Goal: Navigation & Orientation: Understand site structure

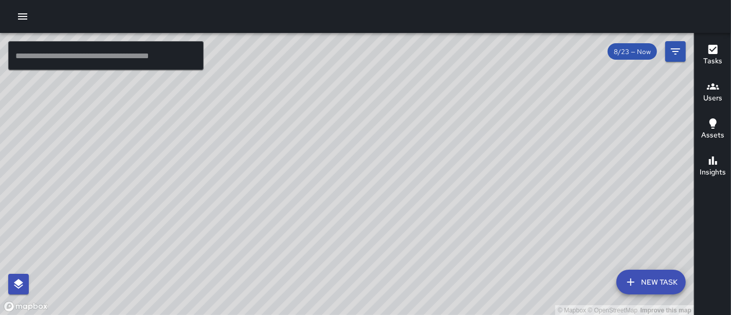
drag, startPoint x: 305, startPoint y: 191, endPoint x: 365, endPoint y: 74, distance: 131.3
click at [365, 74] on div "© Mapbox © OpenStreetMap Improve this map" at bounding box center [347, 174] width 694 height 282
drag, startPoint x: 349, startPoint y: 97, endPoint x: 253, endPoint y: 231, distance: 164.8
click at [253, 231] on div "© Mapbox © OpenStreetMap Improve this map" at bounding box center [347, 174] width 694 height 282
drag, startPoint x: 386, startPoint y: 67, endPoint x: 284, endPoint y: 133, distance: 121.2
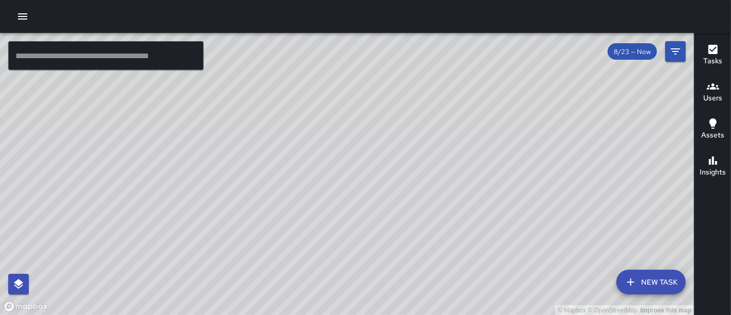
click at [284, 133] on div "© Mapbox © OpenStreetMap Improve this map" at bounding box center [347, 174] width 694 height 282
drag, startPoint x: 314, startPoint y: 144, endPoint x: 401, endPoint y: 118, distance: 90.3
click at [401, 118] on div "© Mapbox © OpenStreetMap Improve this map" at bounding box center [347, 174] width 694 height 282
drag, startPoint x: 529, startPoint y: 151, endPoint x: 475, endPoint y: 182, distance: 62.6
click at [475, 182] on div "© Mapbox © OpenStreetMap Improve this map" at bounding box center [347, 174] width 694 height 282
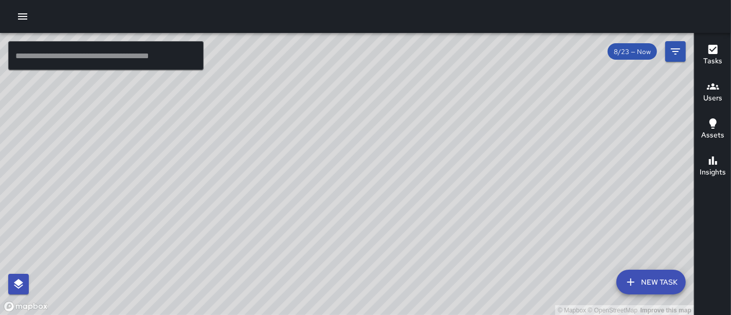
drag, startPoint x: 426, startPoint y: 169, endPoint x: 627, endPoint y: 252, distance: 218.1
click at [628, 252] on div "© Mapbox © OpenStreetMap Improve this map" at bounding box center [347, 174] width 694 height 282
drag, startPoint x: 423, startPoint y: 179, endPoint x: 449, endPoint y: -19, distance: 199.6
click at [449, 0] on html "© Mapbox © OpenStreetMap Improve this map ​ New Task 8/23 — Now Map Layers Task…" at bounding box center [365, 157] width 731 height 315
drag, startPoint x: 438, startPoint y: 120, endPoint x: 359, endPoint y: 105, distance: 80.1
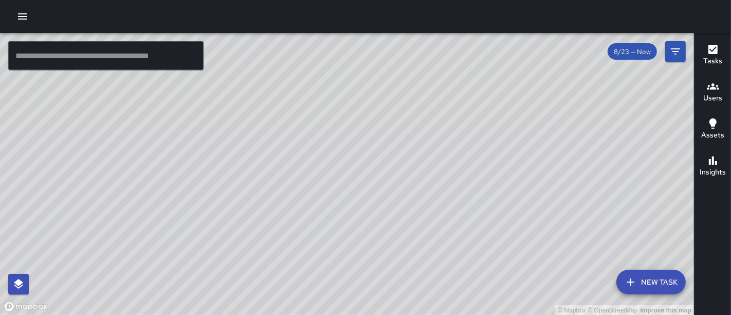
click at [359, 105] on div "© Mapbox © OpenStreetMap Improve this map" at bounding box center [347, 174] width 694 height 282
drag, startPoint x: 476, startPoint y: 137, endPoint x: 437, endPoint y: 186, distance: 62.6
click at [437, 186] on div "© Mapbox © OpenStreetMap Improve this map" at bounding box center [347, 174] width 694 height 282
drag, startPoint x: 371, startPoint y: 114, endPoint x: 492, endPoint y: 74, distance: 127.1
click at [492, 74] on div "© Mapbox © OpenStreetMap Improve this map" at bounding box center [347, 174] width 694 height 282
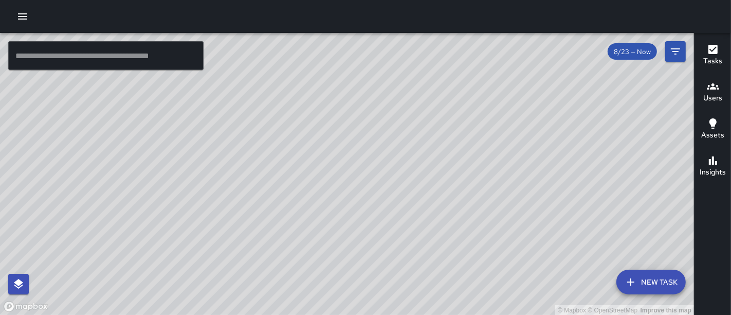
drag, startPoint x: 473, startPoint y: 157, endPoint x: 520, endPoint y: 338, distance: 186.9
click at [520, 314] on html "© Mapbox © OpenStreetMap Improve this map ​ New Task 8/23 — Now Map Layers Task…" at bounding box center [365, 157] width 731 height 315
drag, startPoint x: 327, startPoint y: 188, endPoint x: 257, endPoint y: -11, distance: 210.9
click at [257, 0] on html "© Mapbox © OpenStreetMap Improve this map ​ New Task 8/23 — Now Map Layers Task…" at bounding box center [365, 157] width 731 height 315
click at [275, 100] on div "© Mapbox © OpenStreetMap Improve this map" at bounding box center [347, 174] width 694 height 282
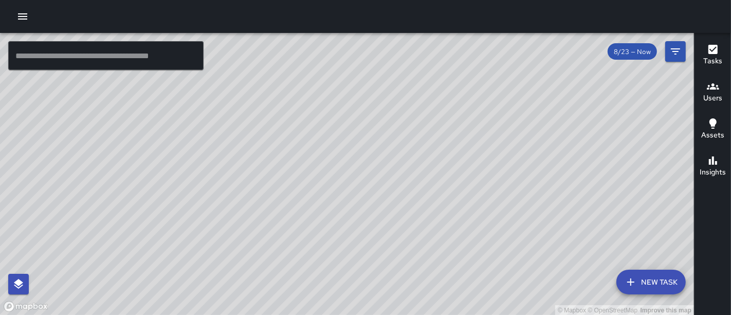
drag, startPoint x: 275, startPoint y: 100, endPoint x: 389, endPoint y: -69, distance: 204.1
click at [389, 0] on html "© Mapbox © OpenStreetMap Improve this map ​ New Task 8/23 — Now Map Layers Task…" at bounding box center [365, 157] width 731 height 315
drag, startPoint x: 337, startPoint y: 57, endPoint x: 311, endPoint y: 140, distance: 88.0
click at [311, 140] on div "© Mapbox © OpenStreetMap Improve this map ​ New Task 8/23 — Now Map Layers Task…" at bounding box center [365, 157] width 731 height 315
drag, startPoint x: 275, startPoint y: 178, endPoint x: 248, endPoint y: 208, distance: 39.3
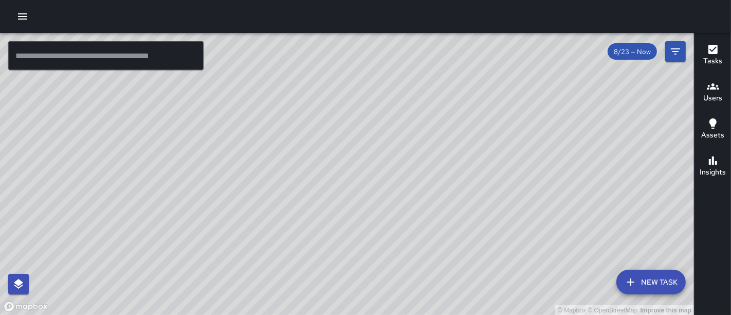
click at [248, 208] on div "© Mapbox © OpenStreetMap Improve this map" at bounding box center [347, 174] width 694 height 282
